Goal: Transaction & Acquisition: Purchase product/service

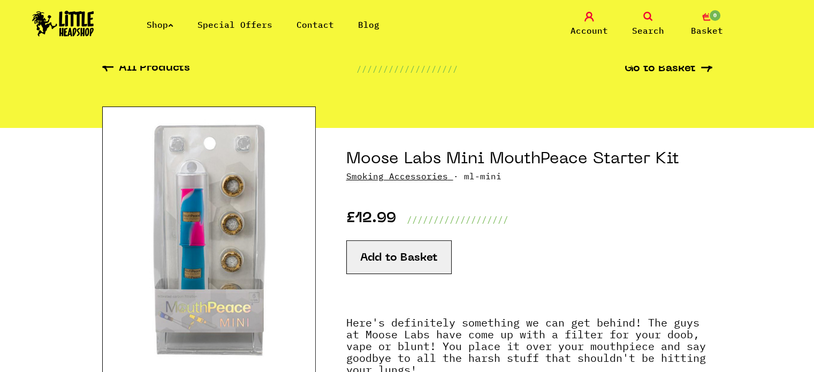
scroll to position [43, 0]
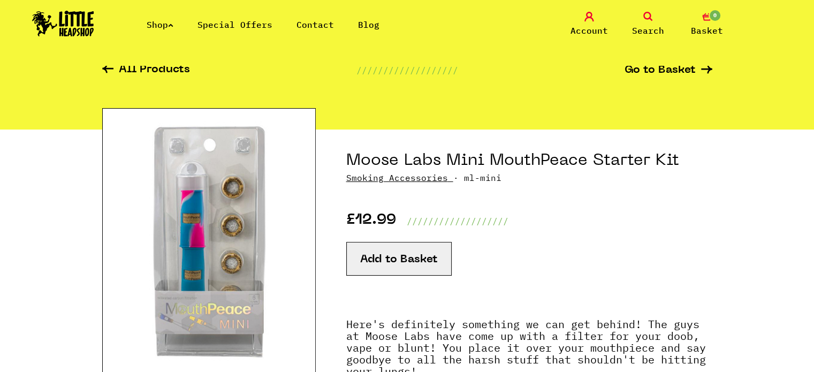
click at [394, 264] on button "Add to Basket" at bounding box center [398, 259] width 105 height 34
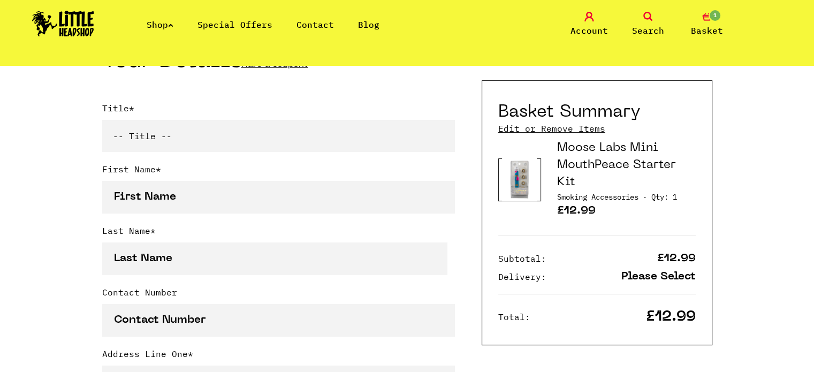
scroll to position [266, 0]
click at [175, 140] on select "-- Title -- Mr Mrs Ms Miss Dr Prof" at bounding box center [278, 135] width 353 height 32
select select "ms"
click at [102, 121] on select "-- Title -- Mr Mrs Ms Miss Dr Prof" at bounding box center [278, 135] width 353 height 32
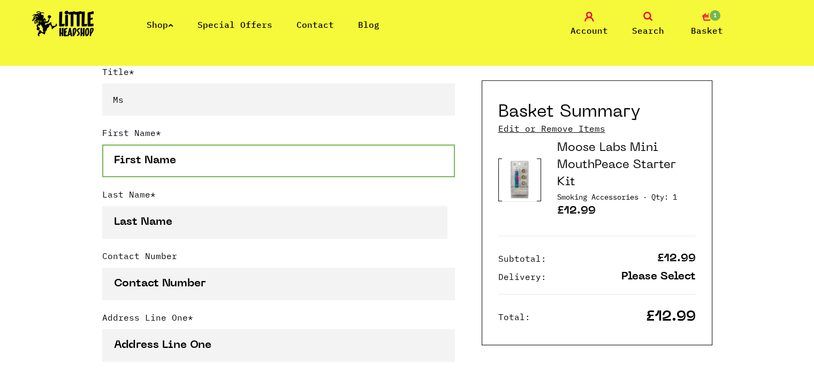
click at [182, 164] on input "First Name *" at bounding box center [278, 160] width 353 height 33
type input "Apache"
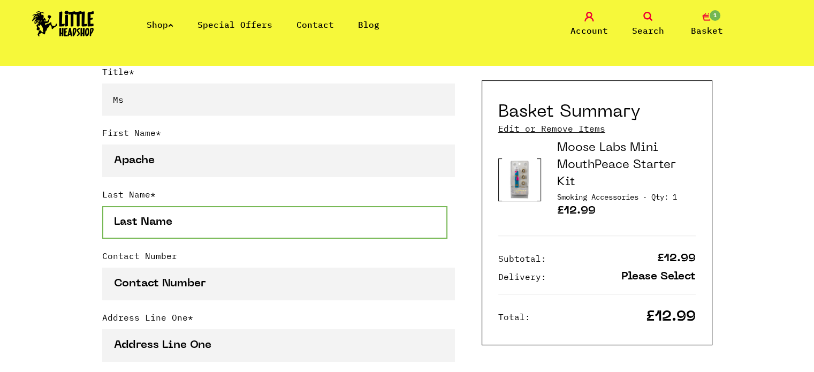
type input "Birkill"
type input "07462303141"
type input "[STREET_ADDRESS]"
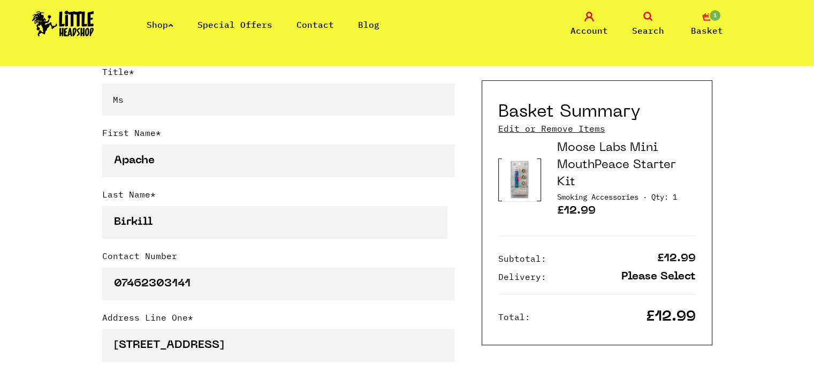
type input "Birmingham"
select select "826"
type input "B12 9NB"
type input "apacherrbirkill@hotmail.com"
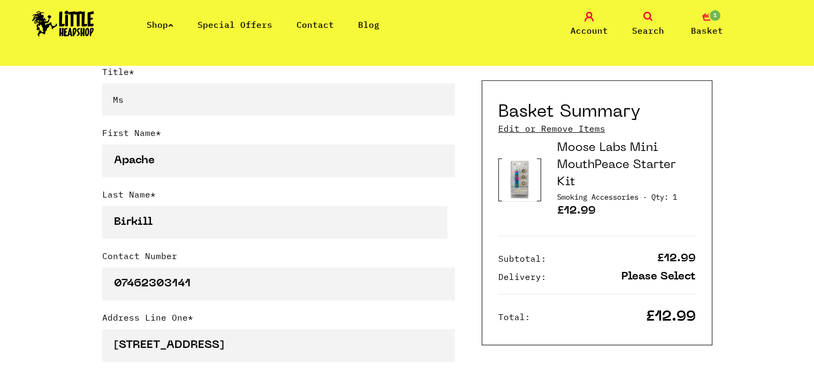
type input "apacherrbirkill@hotmail.com"
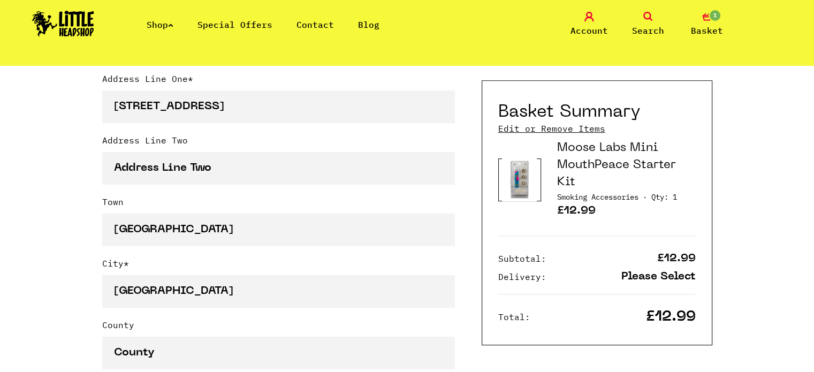
scroll to position [541, 0]
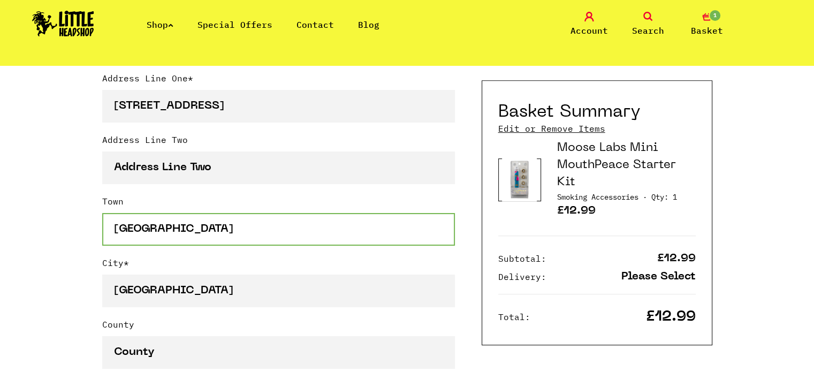
click at [220, 241] on input "Birmingham" at bounding box center [278, 229] width 353 height 33
type input "B"
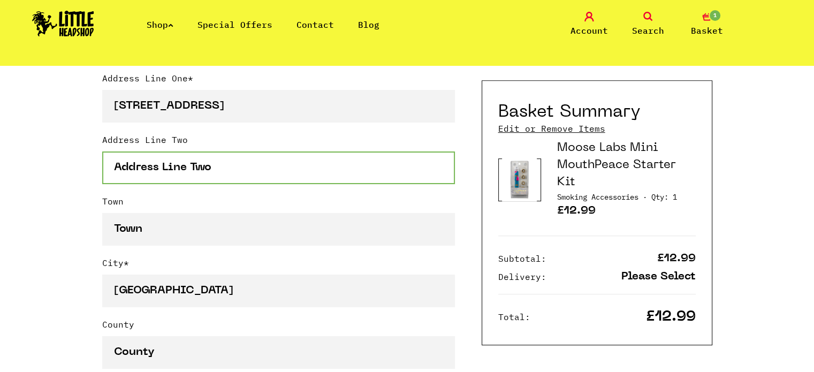
click at [236, 154] on input "Address Line Two" at bounding box center [278, 167] width 353 height 33
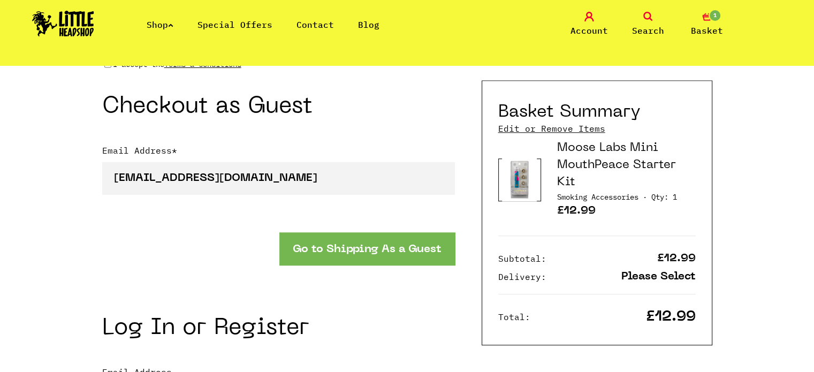
scroll to position [980, 0]
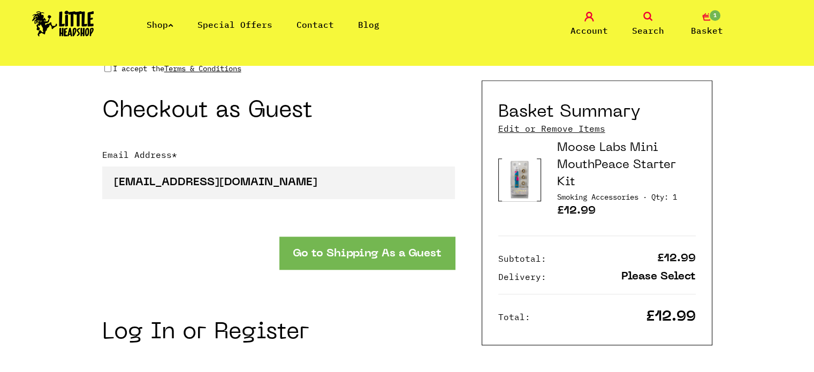
type input "Balsall Heath"
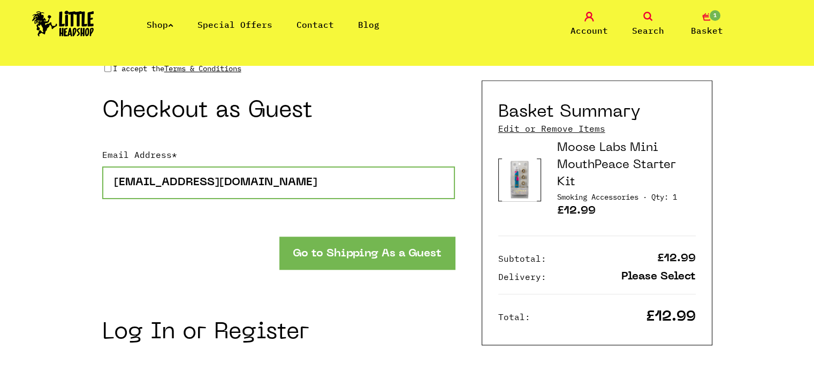
click at [290, 193] on input "apacherrbirkill@hotmail.com" at bounding box center [278, 182] width 353 height 33
type input "apachebirkill@gmail.com"
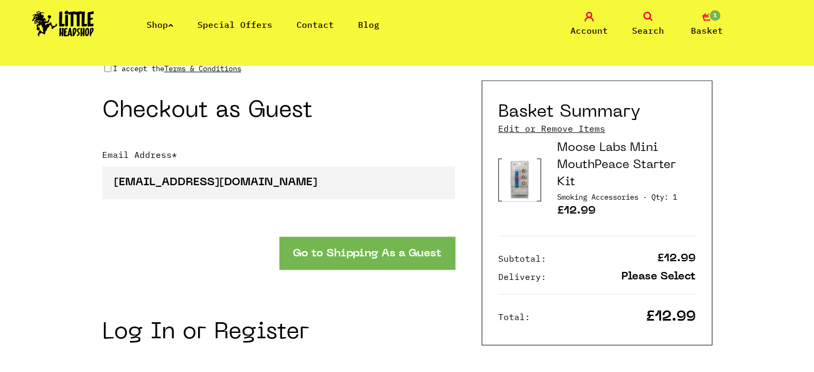
click at [342, 261] on button "Go to Shipping As a Guest" at bounding box center [366, 252] width 175 height 33
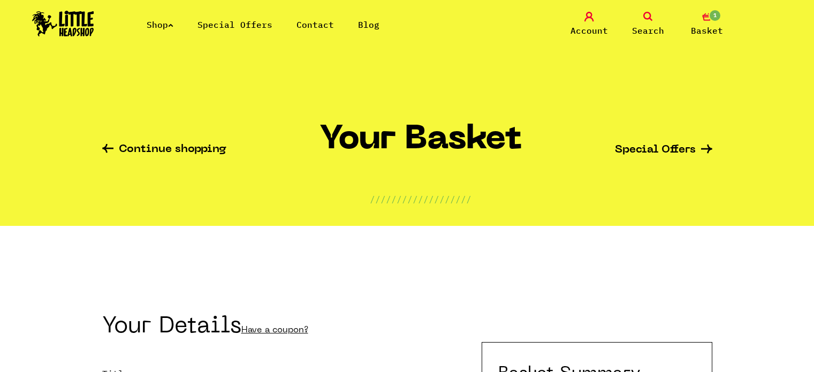
select select "ms"
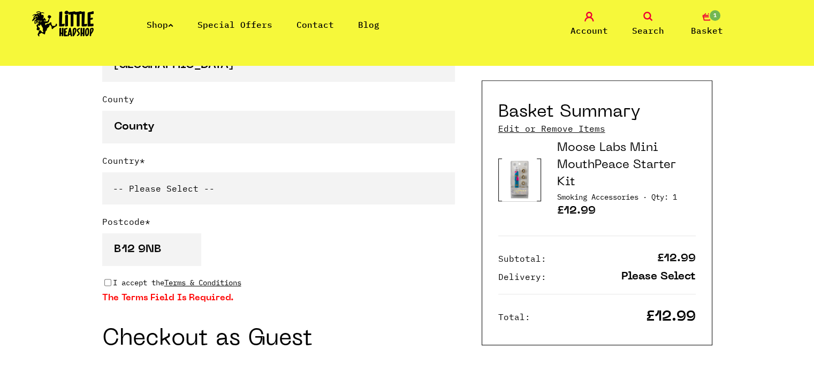
scroll to position [766, 0]
click at [108, 281] on input "I accept the Terms & Conditions" at bounding box center [107, 282] width 7 height 9
checkbox input "true"
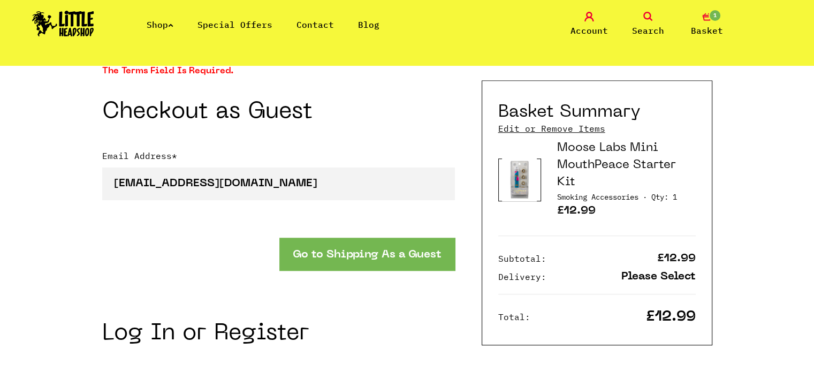
scroll to position [993, 0]
click at [319, 254] on button "Go to Shipping As a Guest" at bounding box center [366, 254] width 175 height 33
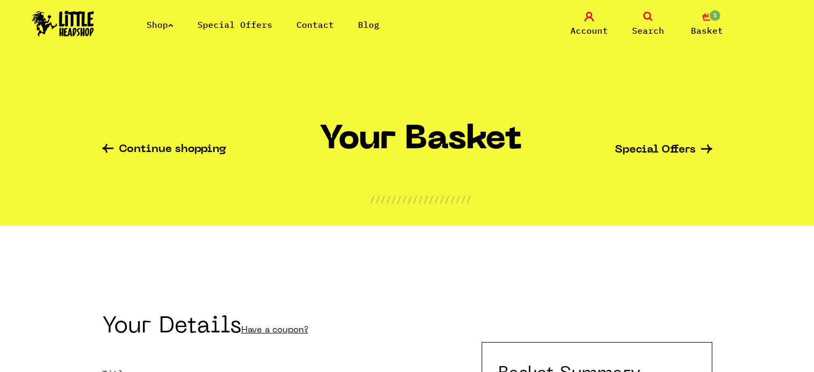
select select "ms"
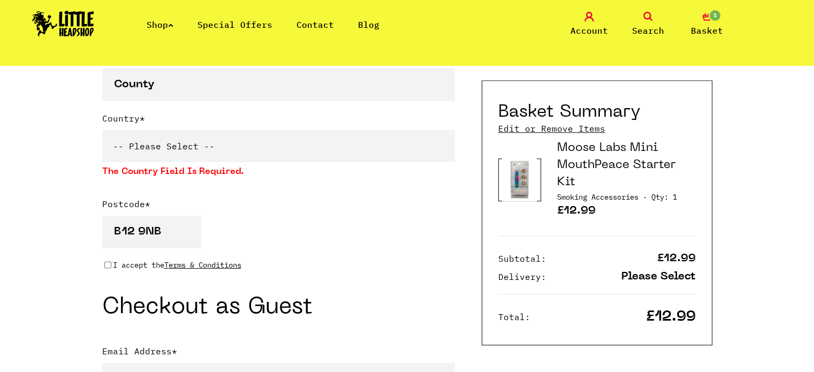
scroll to position [813, 0]
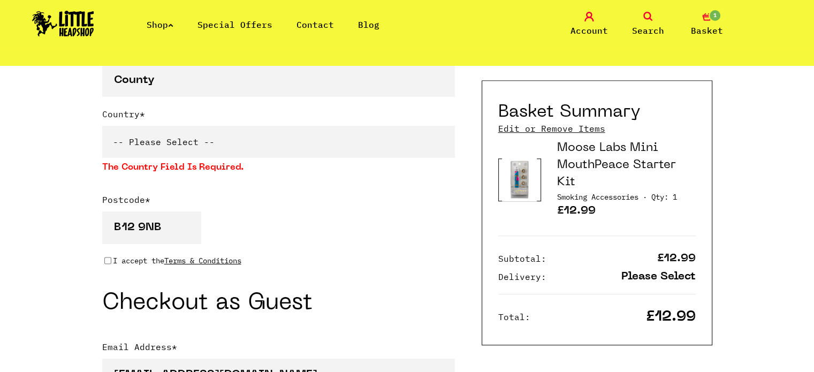
click at [223, 142] on select "-- Please Select -- [GEOGRAPHIC_DATA] [GEOGRAPHIC_DATA] [GEOGRAPHIC_DATA] [GEOG…" at bounding box center [278, 142] width 353 height 32
select select "826"
click at [102, 126] on select "-- Please Select -- [GEOGRAPHIC_DATA] [GEOGRAPHIC_DATA] [GEOGRAPHIC_DATA] [GEOG…" at bounding box center [278, 142] width 353 height 32
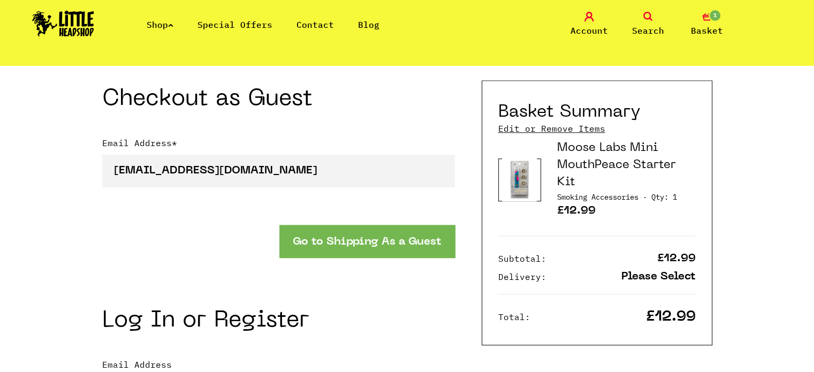
scroll to position [1027, 0]
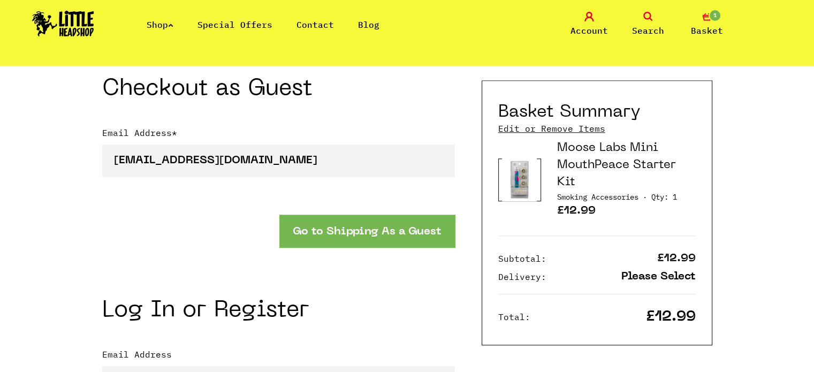
click at [329, 226] on button "Go to Shipping As a Guest" at bounding box center [366, 231] width 175 height 33
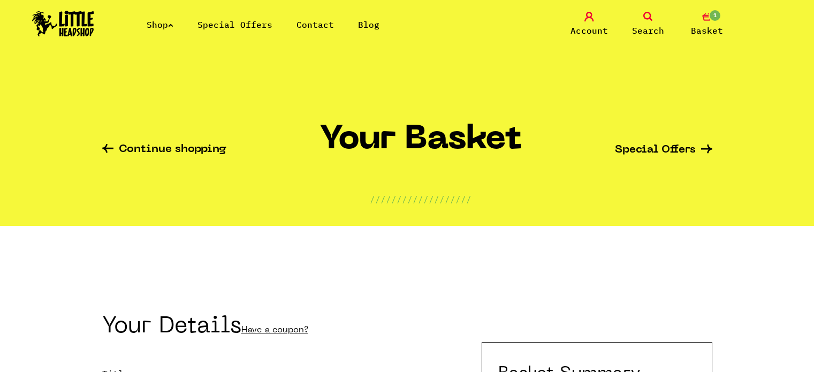
select select "ms"
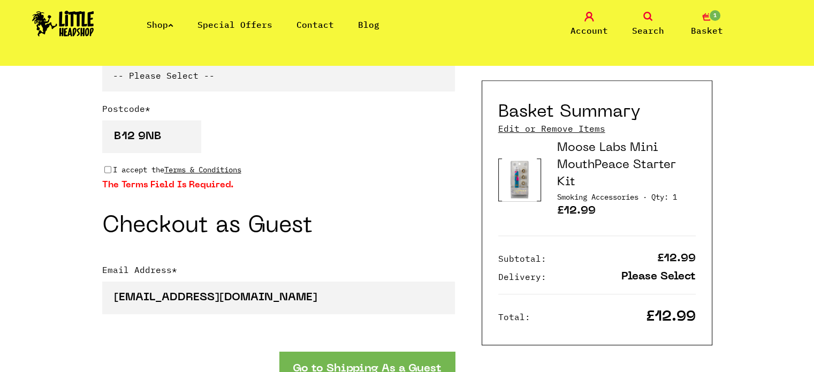
scroll to position [879, 0]
click at [108, 170] on input "I accept the Terms & Conditions" at bounding box center [107, 169] width 7 height 9
checkbox input "true"
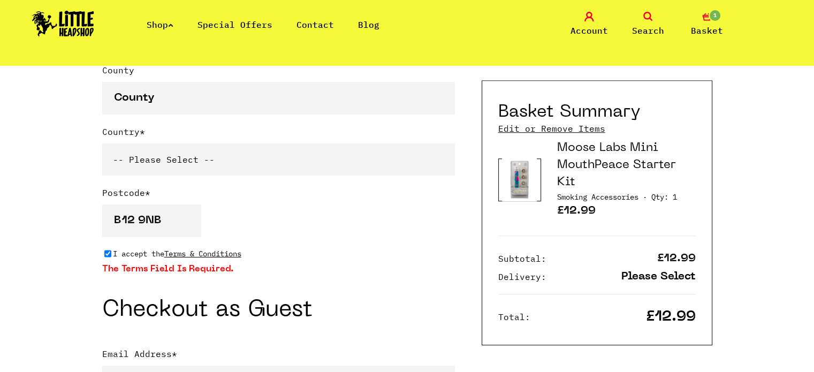
scroll to position [794, 0]
click at [122, 167] on select "-- Please Select -- United Kingdom Sweden Spain Slovenia Romania Portugal Polan…" at bounding box center [278, 160] width 353 height 32
select select "826"
click at [102, 144] on select "-- Please Select -- United Kingdom Sweden Spain Slovenia Romania Portugal Polan…" at bounding box center [278, 160] width 353 height 32
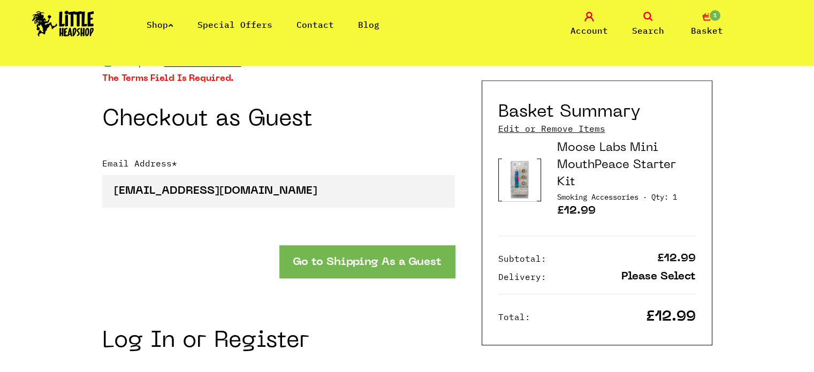
scroll to position [984, 0]
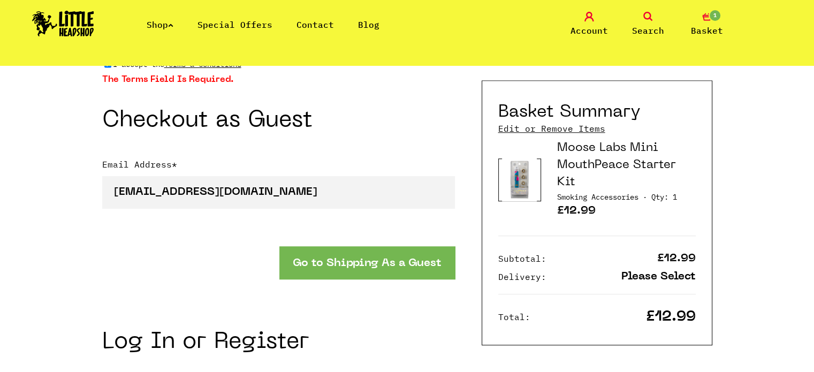
click at [342, 262] on button "Go to Shipping As a Guest" at bounding box center [366, 262] width 175 height 33
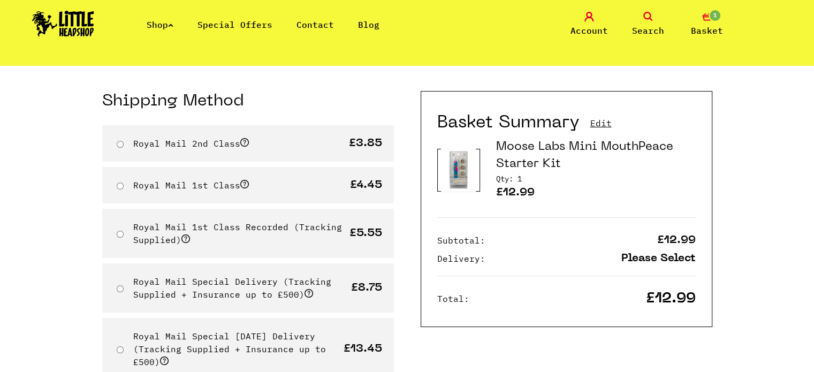
scroll to position [75, 0]
